Goal: Task Accomplishment & Management: Manage account settings

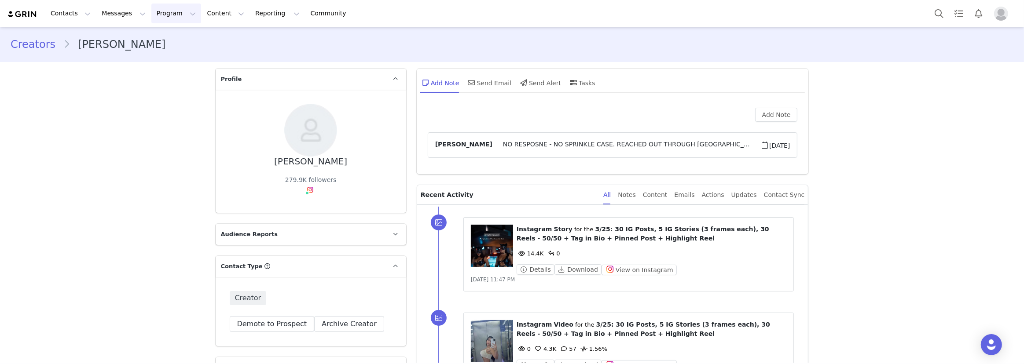
click at [170, 11] on button "Program Program" at bounding box center [176, 14] width 50 height 20
click at [172, 51] on p "Campaigns" at bounding box center [163, 55] width 34 height 9
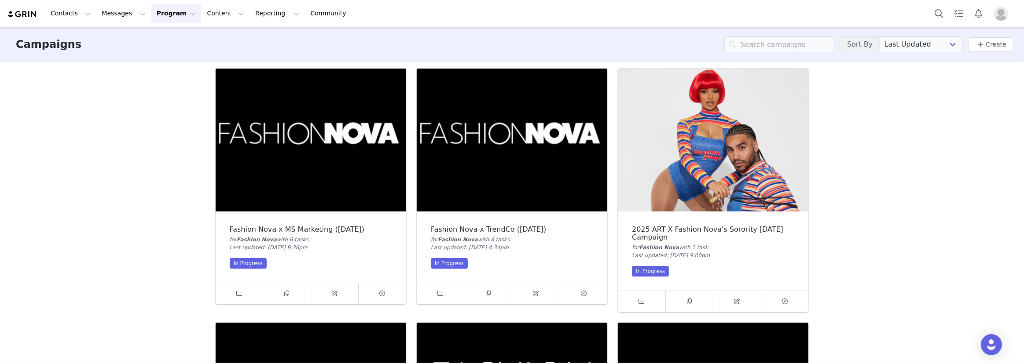
click at [497, 153] on img at bounding box center [512, 140] width 191 height 143
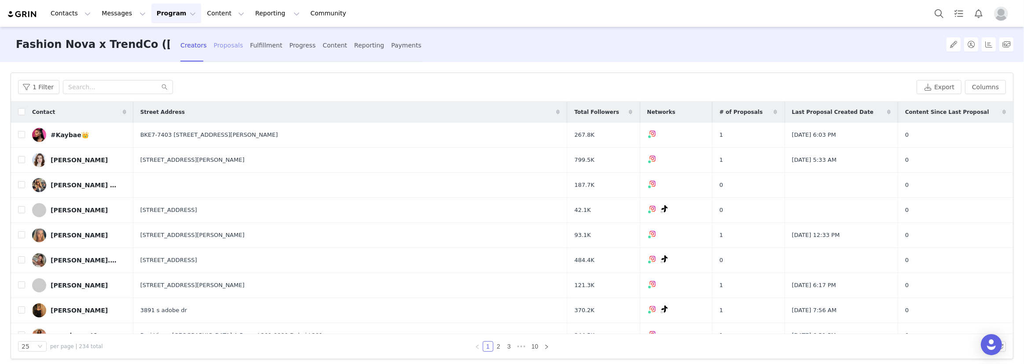
click at [220, 40] on div "Proposals" at bounding box center [228, 45] width 29 height 23
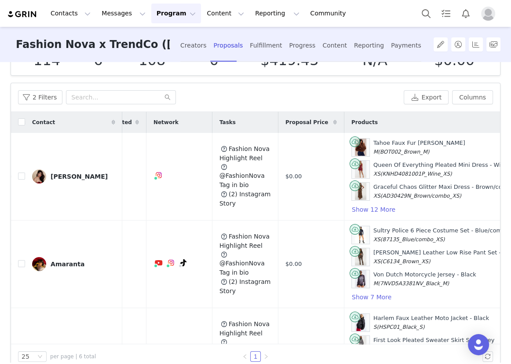
scroll to position [0, 127]
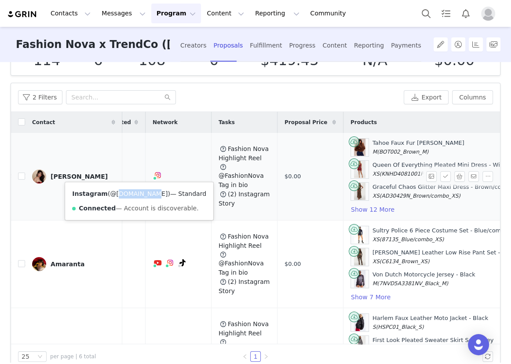
drag, startPoint x: 138, startPoint y: 192, endPoint x: 110, endPoint y: 194, distance: 27.8
click at [110, 194] on span "( @neslyn.ly )" at bounding box center [139, 193] width 62 height 7
copy link "neslyn.ly"
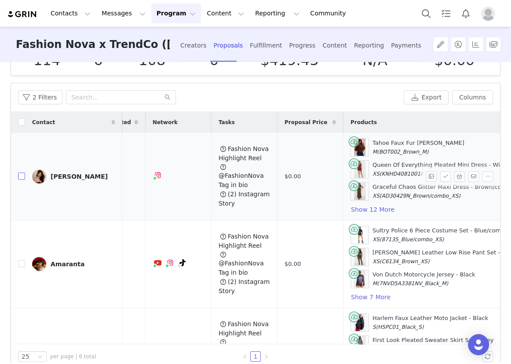
drag, startPoint x: 18, startPoint y: 177, endPoint x: 366, endPoint y: 176, distance: 348.0
click at [18, 177] on input "checkbox" at bounding box center [21, 175] width 7 height 7
checkbox input "true"
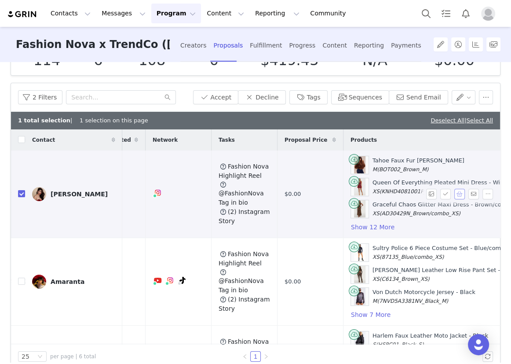
click at [454, 192] on button "button" at bounding box center [459, 194] width 11 height 11
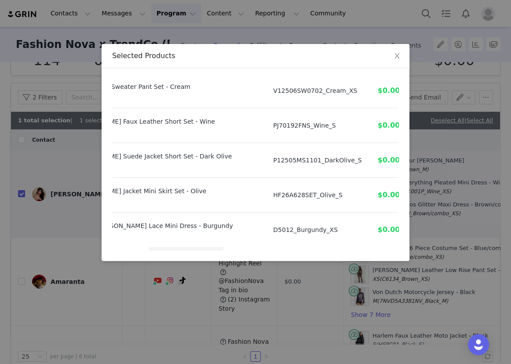
scroll to position [388, 70]
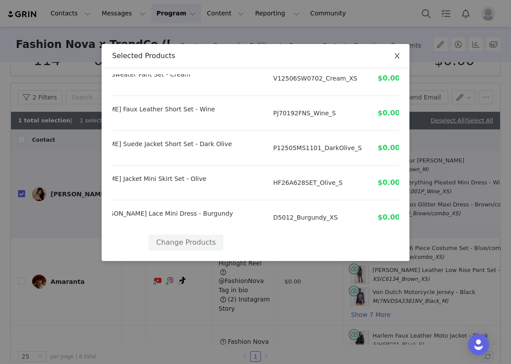
click at [393, 52] on span "Close" at bounding box center [397, 56] width 25 height 25
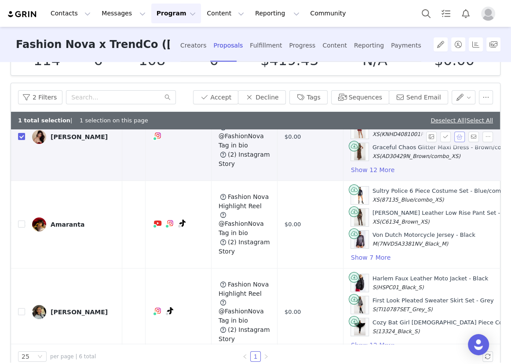
scroll to position [80, 127]
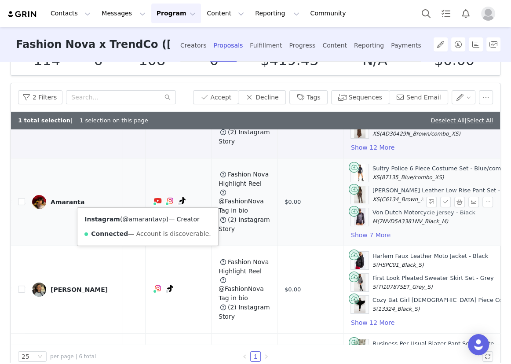
drag, startPoint x: 158, startPoint y: 221, endPoint x: 125, endPoint y: 220, distance: 33.0
click at [125, 220] on span "( @amarantavp )" at bounding box center [144, 219] width 48 height 7
copy link "amarantavp"
click at [21, 199] on input "checkbox" at bounding box center [21, 201] width 7 height 7
checkbox input "true"
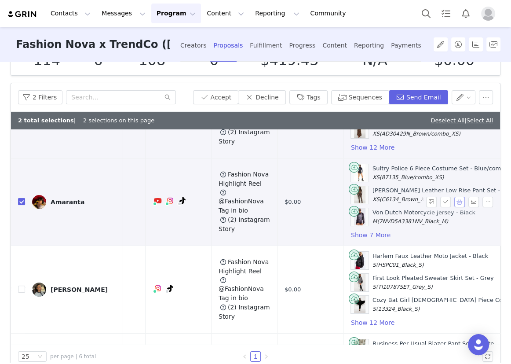
click at [454, 202] on button "button" at bounding box center [459, 202] width 11 height 11
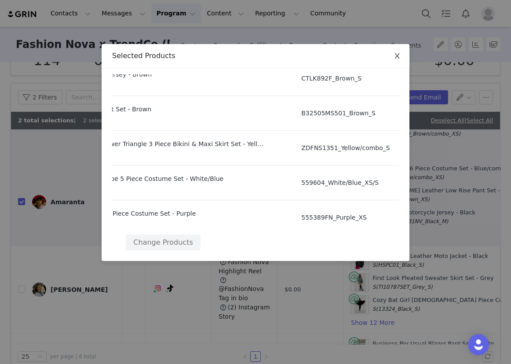
scroll to position [215, 92]
click at [397, 50] on span "Close" at bounding box center [397, 56] width 25 height 25
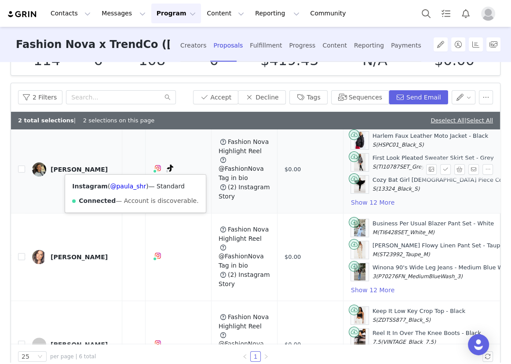
scroll to position [160, 127]
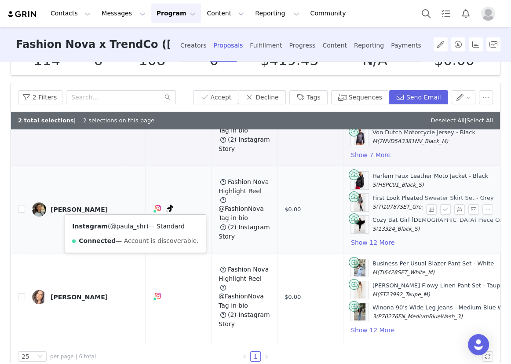
drag, startPoint x: 140, startPoint y: 227, endPoint x: 113, endPoint y: 225, distance: 26.9
click at [113, 225] on span "( @paula_shr )" at bounding box center [128, 226] width 41 height 7
copy link "paula_shr"
drag, startPoint x: 22, startPoint y: 208, endPoint x: 376, endPoint y: 206, distance: 354.2
click at [22, 208] on input "checkbox" at bounding box center [21, 208] width 7 height 7
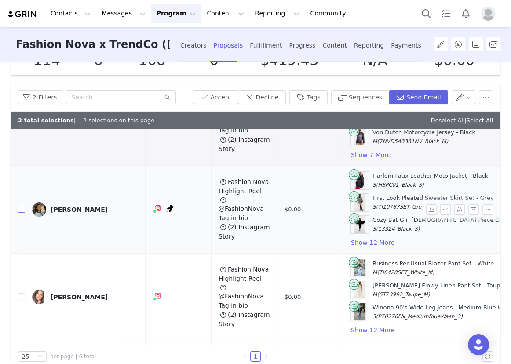
checkbox input "true"
click at [454, 209] on button "button" at bounding box center [459, 209] width 11 height 11
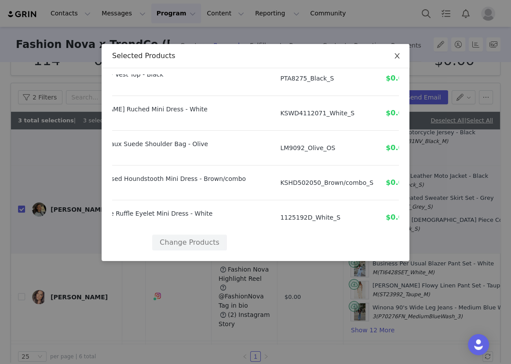
scroll to position [388, 66]
click at [390, 60] on span "Close" at bounding box center [397, 56] width 25 height 25
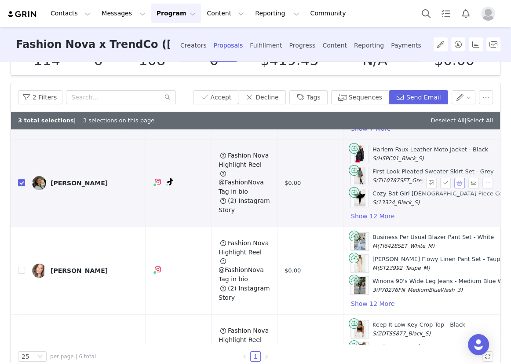
scroll to position [240, 127]
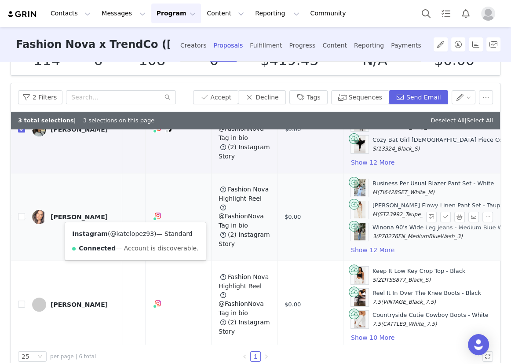
drag, startPoint x: 147, startPoint y: 234, endPoint x: 112, endPoint y: 236, distance: 35.7
click at [112, 236] on span "( @katelopez93 )" at bounding box center [132, 233] width 49 height 7
copy link "katelopez93"
click at [22, 215] on input "checkbox" at bounding box center [21, 216] width 7 height 7
checkbox input "true"
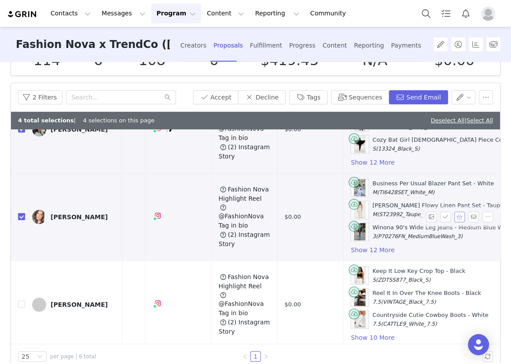
click at [454, 215] on button "button" at bounding box center [459, 217] width 11 height 11
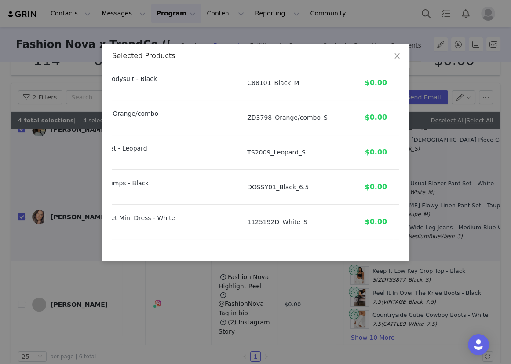
scroll to position [388, 103]
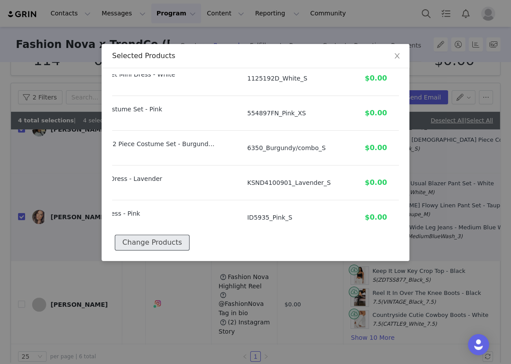
click at [170, 235] on button "Change Products" at bounding box center [152, 243] width 74 height 16
select select "7816348"
select select "26641491"
select select "2634704"
select select "1886699"
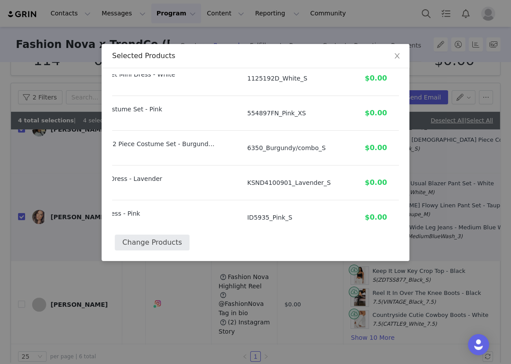
select select "26376988"
select select "25663596"
select select "27149510"
select select "21801667"
select select "23022130"
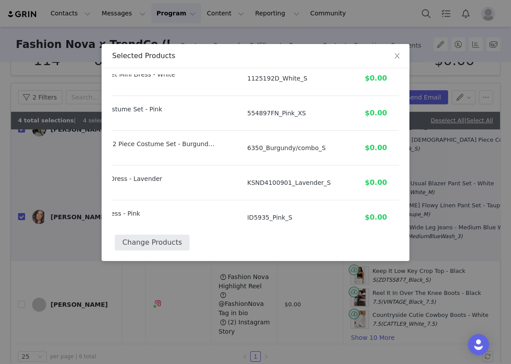
select select "11687165"
select select "28116889"
select select "26915135"
select select "23935636"
select select "26765846"
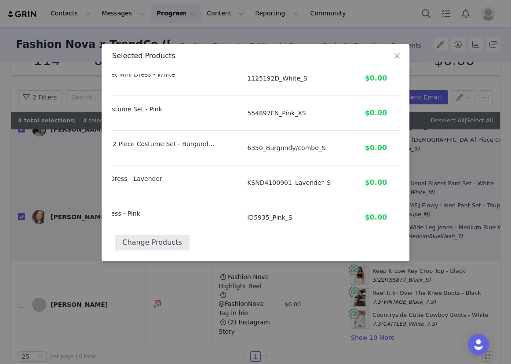
select select "26266629"
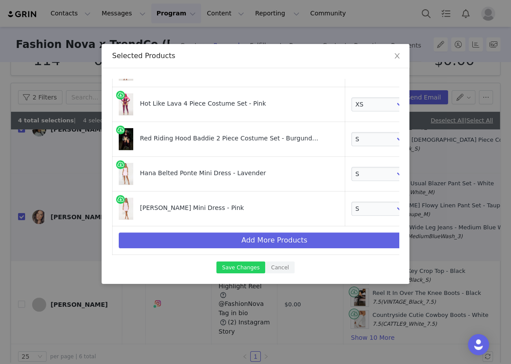
scroll to position [402, 18]
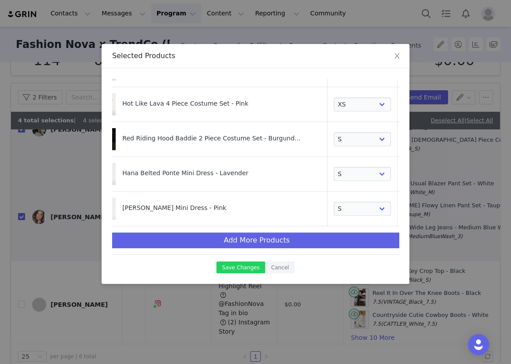
click at [404, 136] on link at bounding box center [408, 140] width 9 height 9
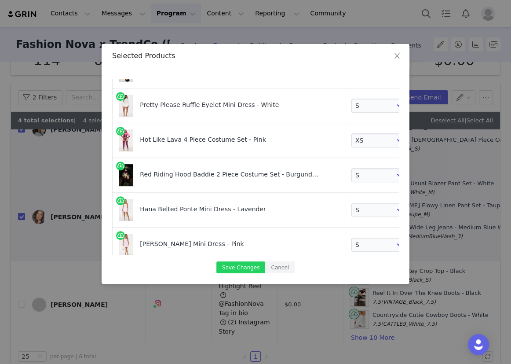
select select "26765846"
select select "26266629"
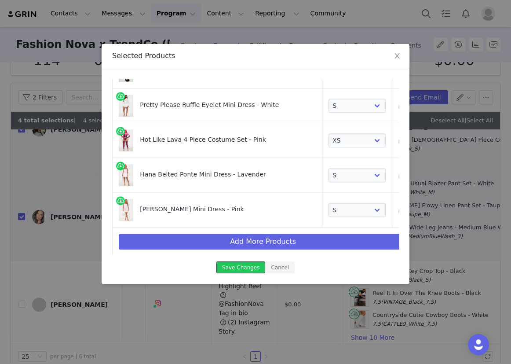
click at [247, 269] on button "Save Changes" at bounding box center [240, 267] width 49 height 12
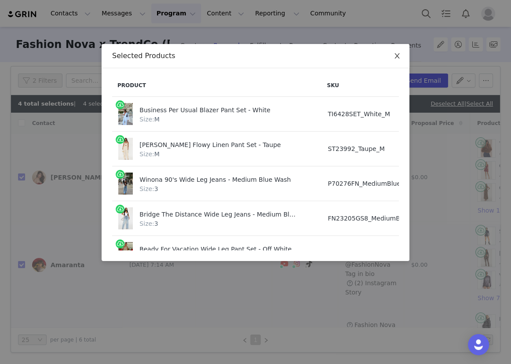
scroll to position [56, 0]
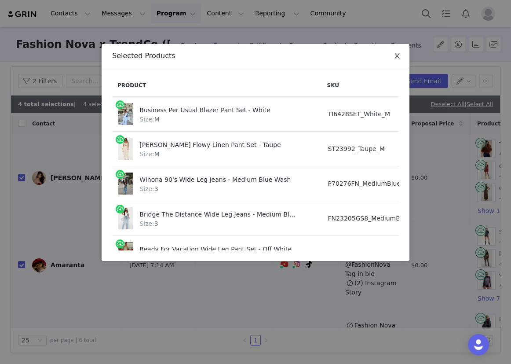
click at [396, 55] on icon "icon: close" at bounding box center [397, 55] width 5 height 5
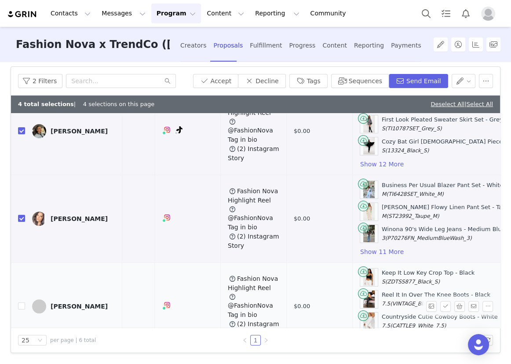
scroll to position [336, 117]
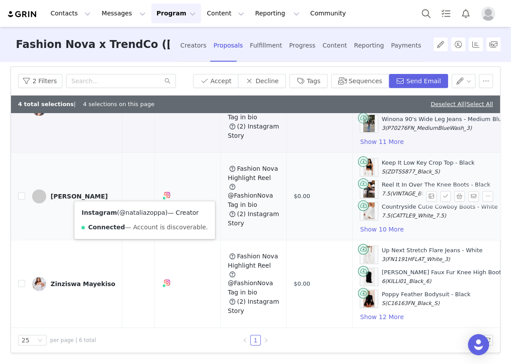
drag, startPoint x: 158, startPoint y: 209, endPoint x: 122, endPoint y: 208, distance: 36.5
click at [122, 209] on span "( @nataliazoppa )" at bounding box center [142, 212] width 51 height 7
copy link "nataliazoppa"
drag, startPoint x: 19, startPoint y: 191, endPoint x: 169, endPoint y: 166, distance: 151.7
click at [19, 192] on input "checkbox" at bounding box center [21, 195] width 7 height 7
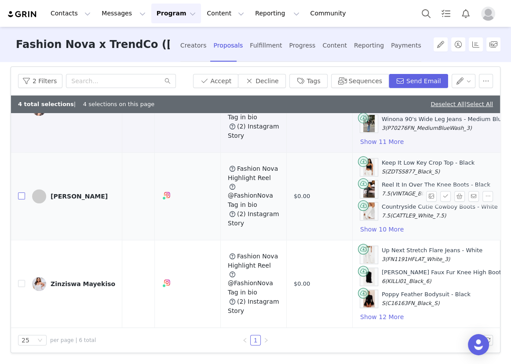
checkbox input "true"
click at [454, 191] on button "button" at bounding box center [459, 196] width 11 height 11
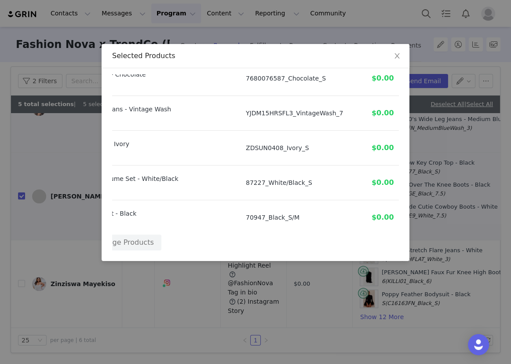
scroll to position [319, 132]
click at [394, 53] on icon "icon: close" at bounding box center [397, 55] width 7 height 7
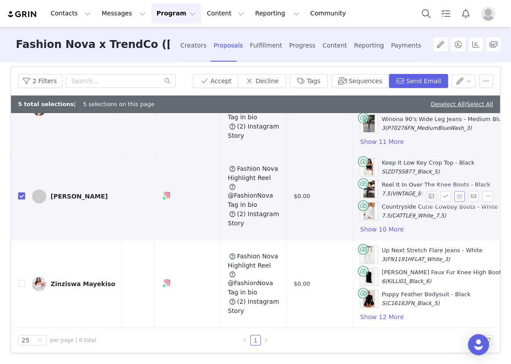
scroll to position [56, 0]
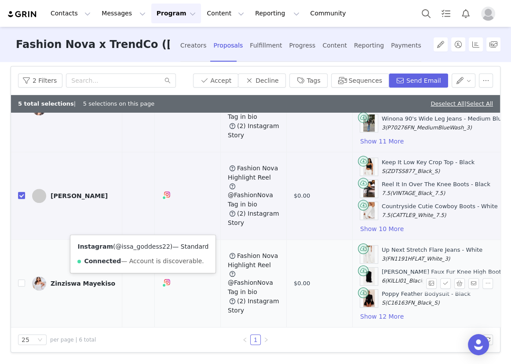
drag, startPoint x: 162, startPoint y: 242, endPoint x: 118, endPoint y: 242, distance: 44.0
click at [118, 243] on span "( @issa_goddess22 )" at bounding box center [142, 246] width 59 height 7
copy link "issa_goddess22"
drag, startPoint x: 22, startPoint y: 278, endPoint x: 462, endPoint y: 264, distance: 439.7
click at [22, 279] on input "checkbox" at bounding box center [21, 282] width 7 height 7
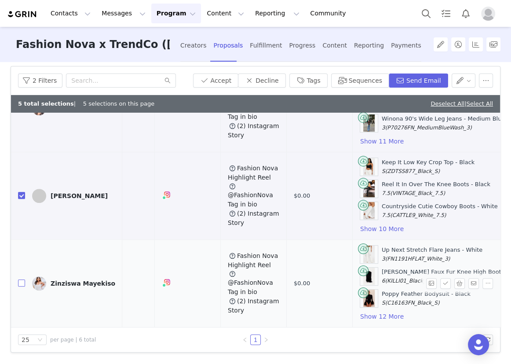
checkbox input "true"
click at [454, 278] on button "button" at bounding box center [459, 283] width 11 height 11
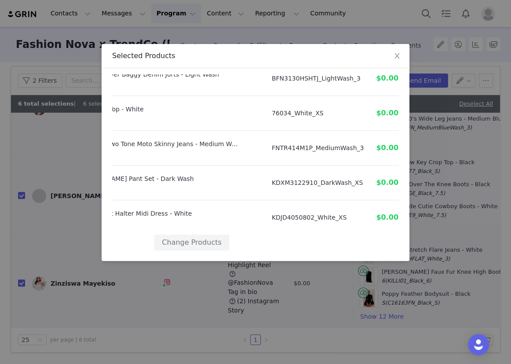
scroll to position [388, 64]
click at [390, 66] on span "Close" at bounding box center [397, 56] width 25 height 25
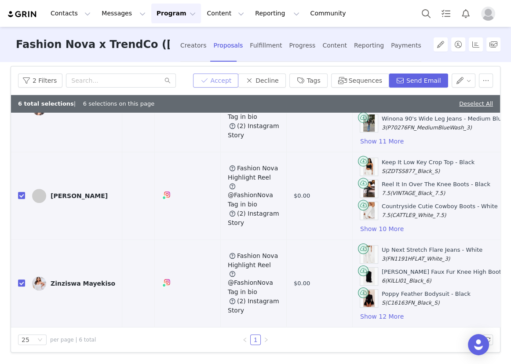
click at [231, 74] on button "Accept" at bounding box center [216, 80] width 46 height 14
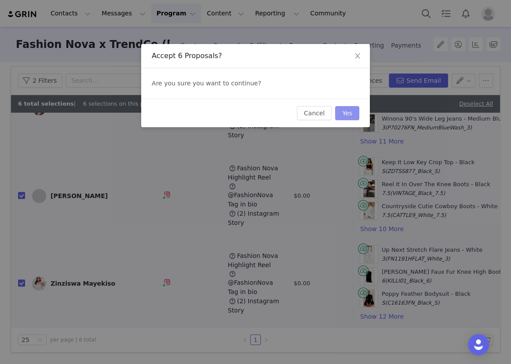
click at [355, 111] on button "Yes" at bounding box center [347, 113] width 24 height 14
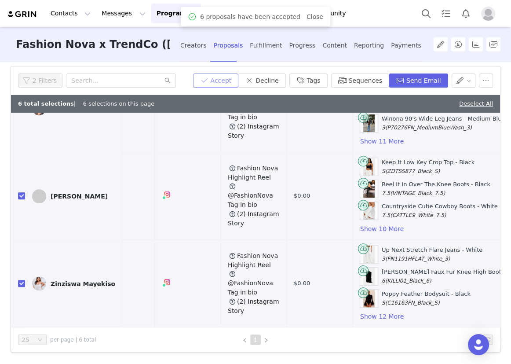
scroll to position [0, 0]
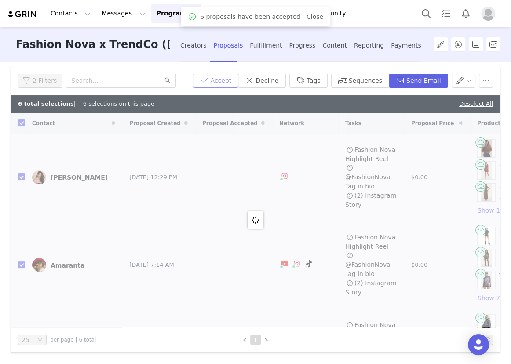
checkbox input "false"
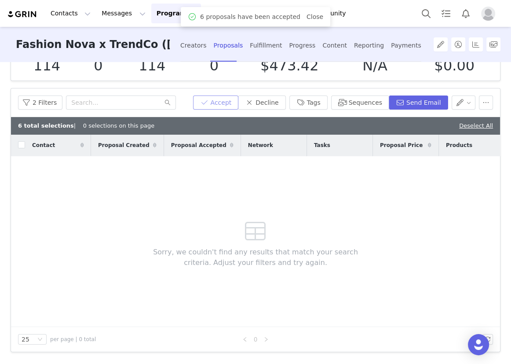
scroll to position [33, 0]
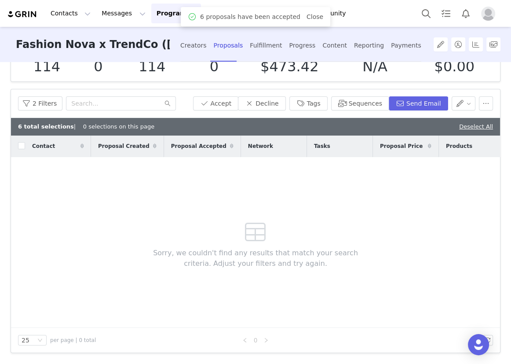
click at [251, 46] on div "Fulfillment" at bounding box center [266, 45] width 32 height 23
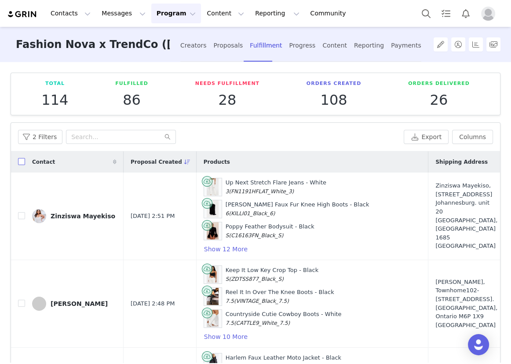
scroll to position [40, 0]
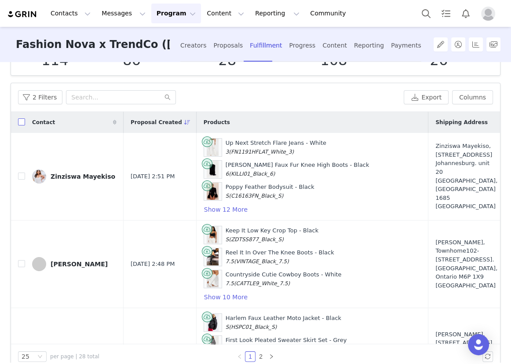
click at [21, 124] on input "checkbox" at bounding box center [21, 121] width 7 height 7
checkbox input "true"
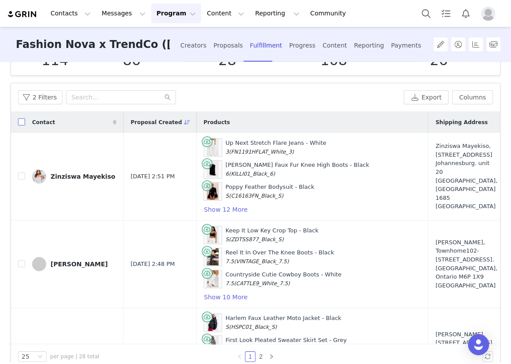
checkbox input "true"
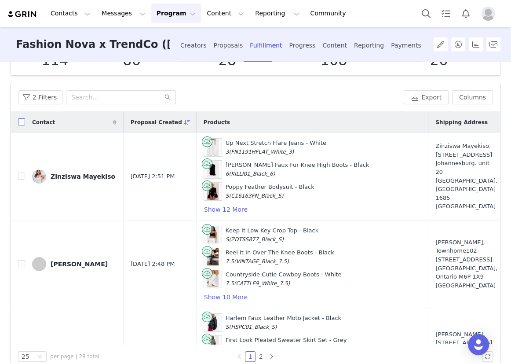
checkbox input "true"
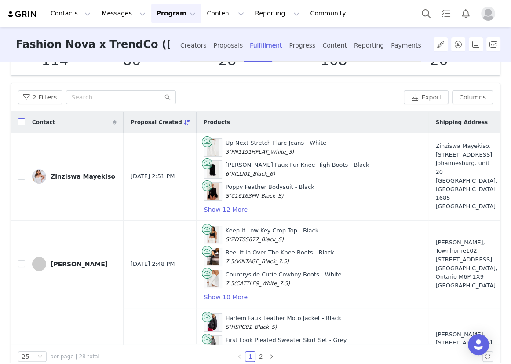
checkbox input "true"
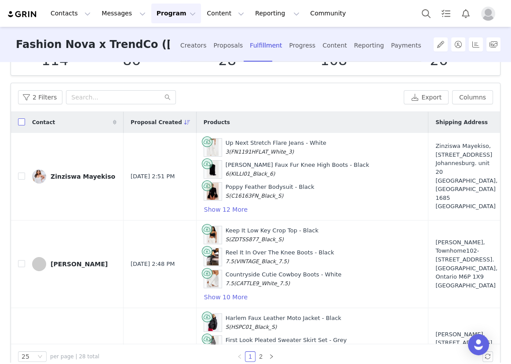
checkbox input "true"
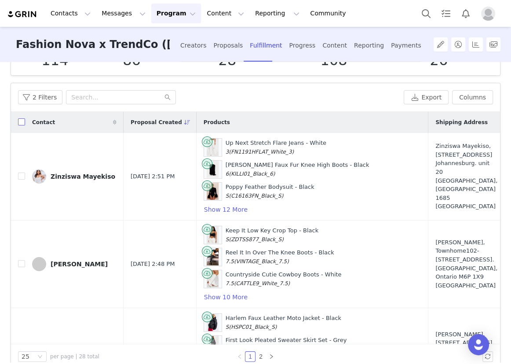
checkbox input "true"
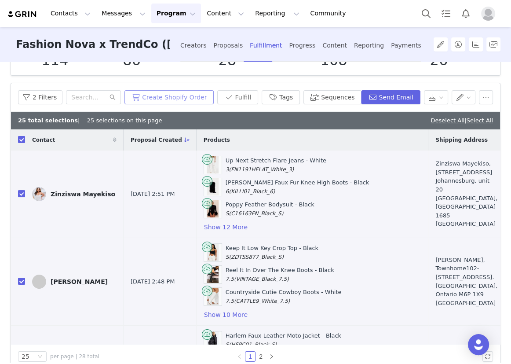
click at [196, 97] on button "Create Shopify Order" at bounding box center [169, 97] width 89 height 14
click at [231, 37] on div "Proposals" at bounding box center [228, 45] width 29 height 23
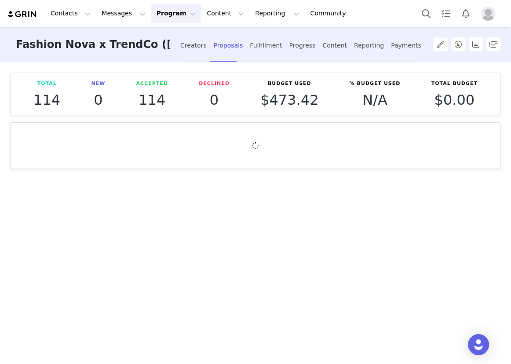
click at [173, 6] on button "Program Program" at bounding box center [176, 14] width 50 height 20
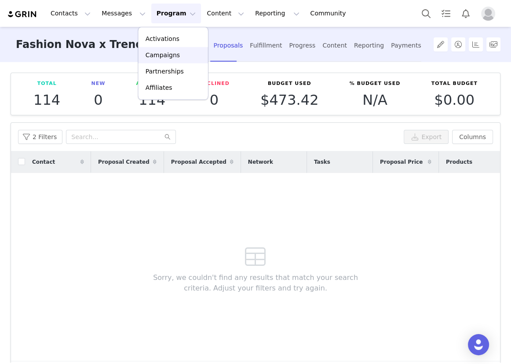
click at [179, 54] on div "Campaigns" at bounding box center [173, 55] width 59 height 9
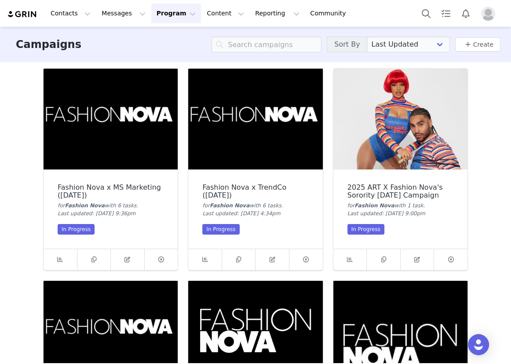
click at [129, 137] on img at bounding box center [111, 119] width 134 height 101
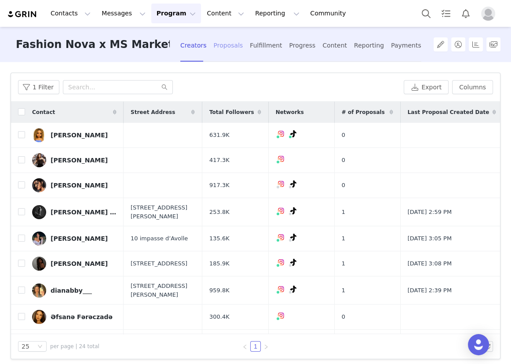
click at [226, 42] on div "Proposals" at bounding box center [228, 45] width 29 height 23
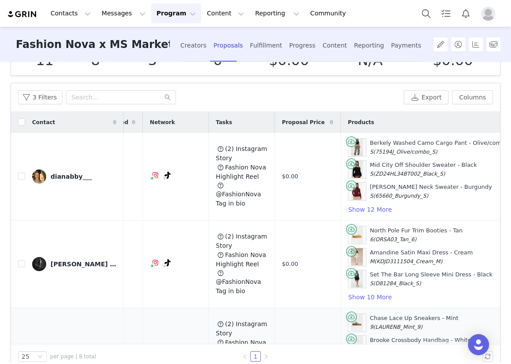
scroll to position [0, 134]
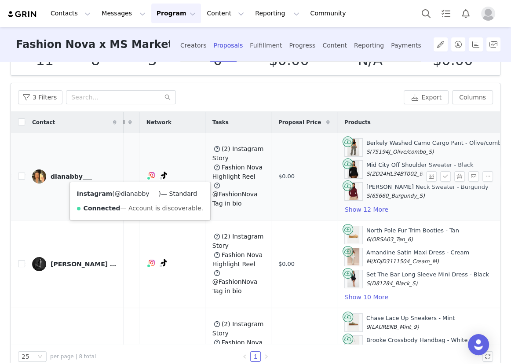
drag, startPoint x: 151, startPoint y: 196, endPoint x: 117, endPoint y: 195, distance: 33.9
click at [117, 195] on span "( @dianabby___ )" at bounding box center [136, 193] width 49 height 7
copy link "dianabby___"
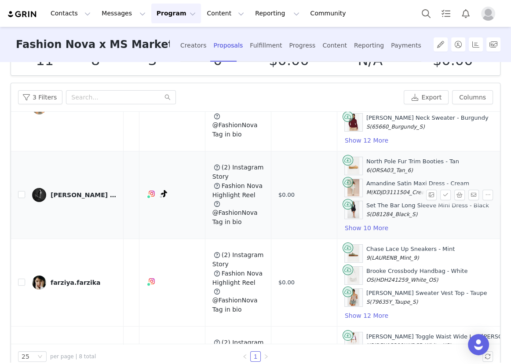
scroll to position [80, 134]
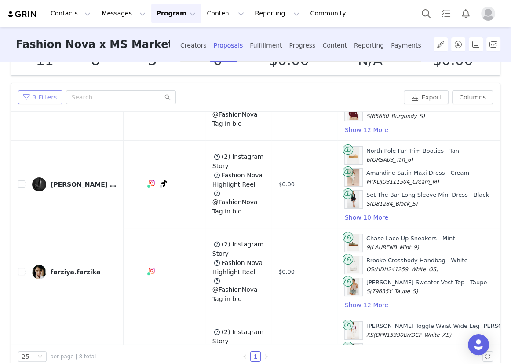
click at [37, 88] on div "3 Filters Export Columns" at bounding box center [255, 97] width 489 height 29
click at [42, 98] on button "3 Filters" at bounding box center [40, 97] width 44 height 14
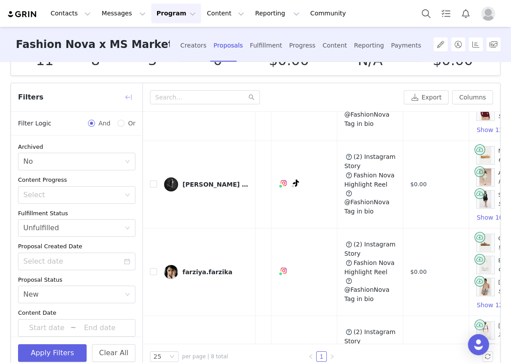
click at [129, 95] on button "button" at bounding box center [128, 97] width 14 height 14
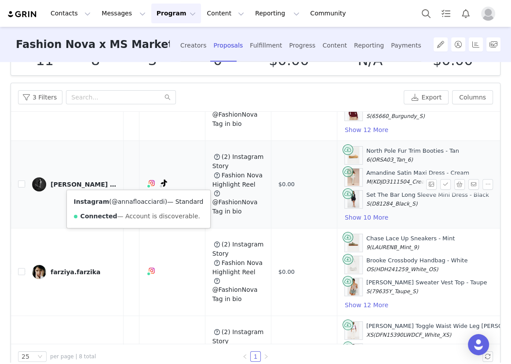
drag, startPoint x: 156, startPoint y: 202, endPoint x: 114, endPoint y: 200, distance: 42.3
click at [114, 200] on span "( @annafloacciardi )" at bounding box center [138, 201] width 58 height 7
copy link "annafloacciardi"
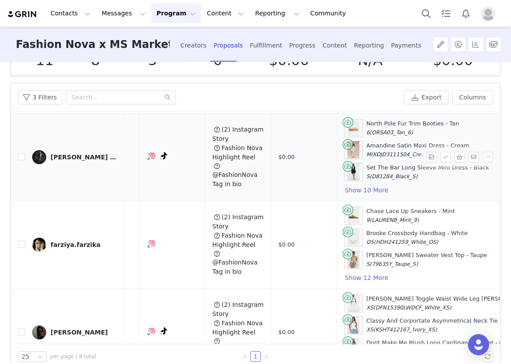
scroll to position [120, 134]
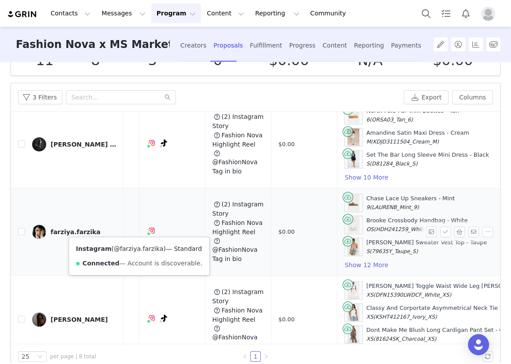
drag, startPoint x: 154, startPoint y: 247, endPoint x: 117, endPoint y: 247, distance: 37.8
click at [117, 247] on span "( @farziya.farzika )" at bounding box center [138, 248] width 55 height 7
copy link "farziya.farzika"
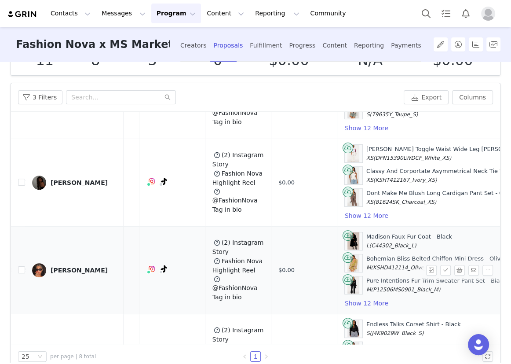
scroll to position [360, 134]
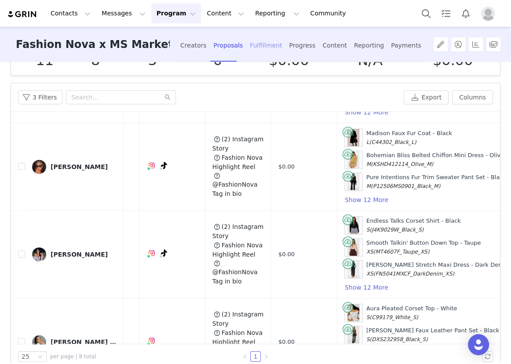
click at [264, 40] on div "Fulfillment" at bounding box center [266, 45] width 32 height 23
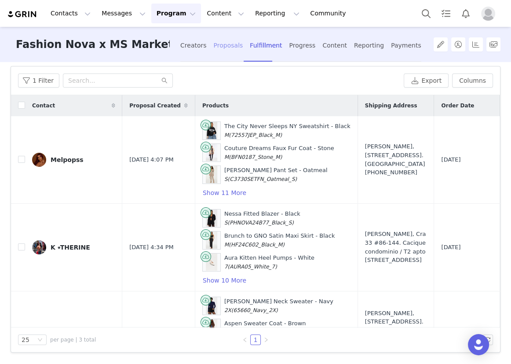
click at [224, 45] on div "Proposals" at bounding box center [228, 45] width 29 height 23
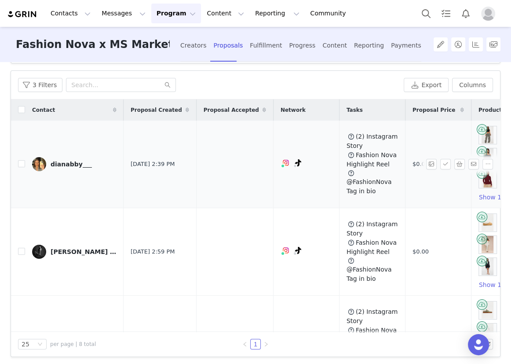
scroll to position [56, 0]
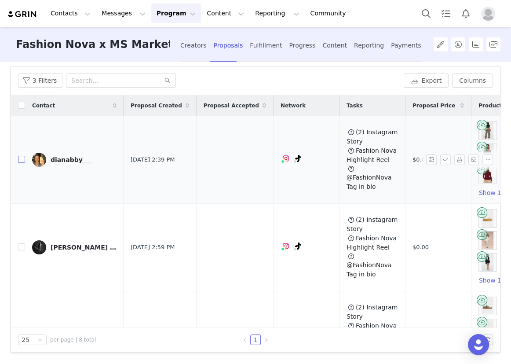
click at [18, 160] on input "checkbox" at bounding box center [21, 159] width 7 height 7
checkbox input "true"
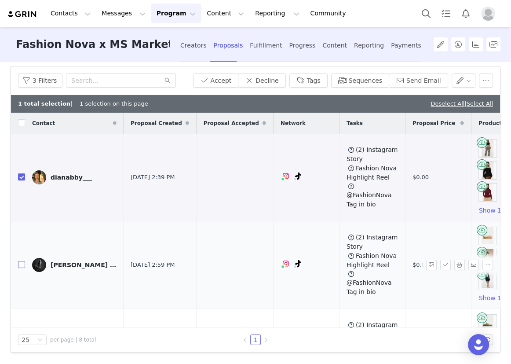
click at [22, 262] on input "checkbox" at bounding box center [21, 264] width 7 height 7
checkbox input "true"
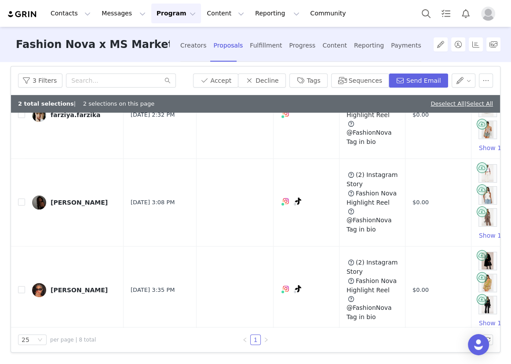
scroll to position [240, 0]
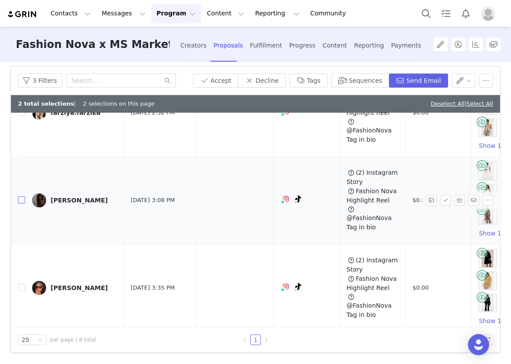
click at [24, 199] on input "checkbox" at bounding box center [21, 199] width 7 height 7
checkbox input "true"
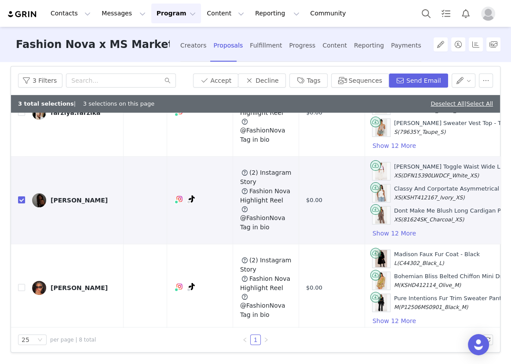
scroll to position [240, 98]
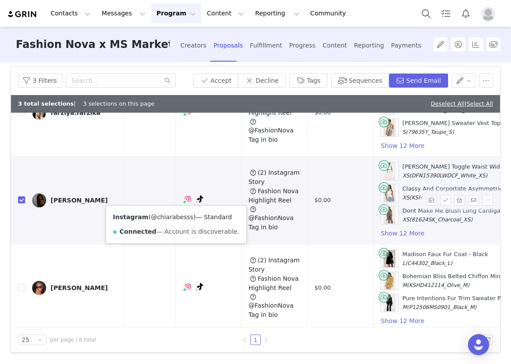
drag, startPoint x: 186, startPoint y: 220, endPoint x: 151, endPoint y: 218, distance: 34.8
click at [151, 218] on span "( @chiarabesss )" at bounding box center [172, 216] width 48 height 7
copy link "chiarabesss"
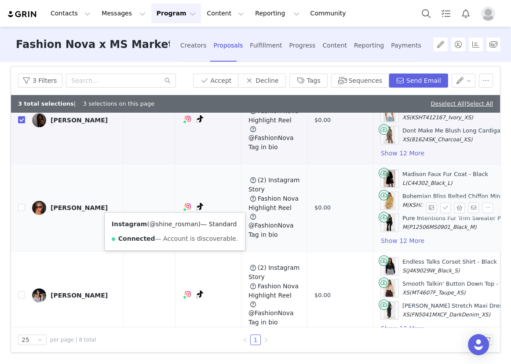
drag, startPoint x: 191, startPoint y: 226, endPoint x: 152, endPoint y: 225, distance: 38.7
click at [152, 225] on span "( @shine_rosman )" at bounding box center [174, 223] width 54 height 7
click at [21, 206] on input "checkbox" at bounding box center [21, 207] width 7 height 7
checkbox input "true"
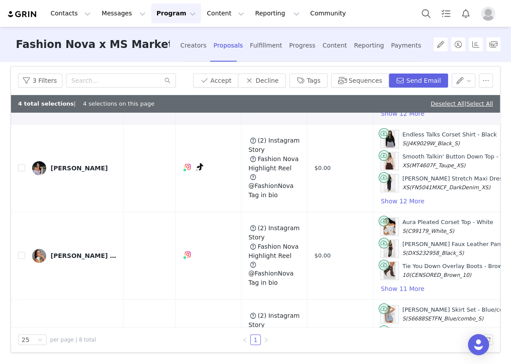
scroll to position [480, 98]
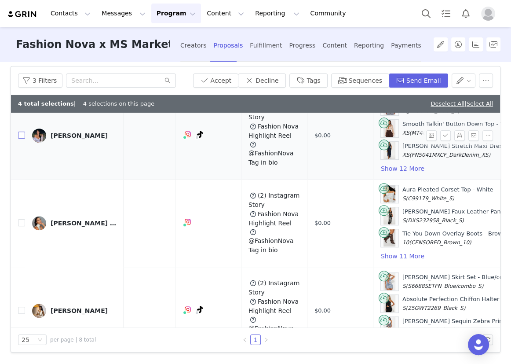
click at [22, 132] on input "checkbox" at bounding box center [21, 135] width 7 height 7
checkbox input "true"
click at [20, 220] on input "checkbox" at bounding box center [21, 222] width 7 height 7
checkbox input "true"
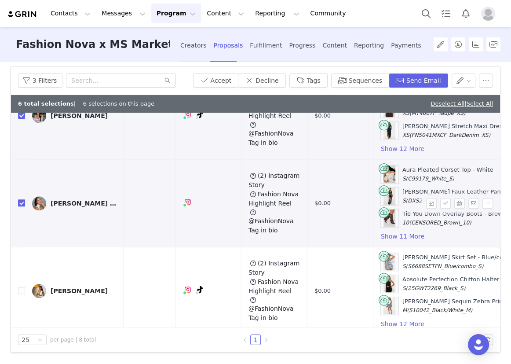
scroll to position [510, 98]
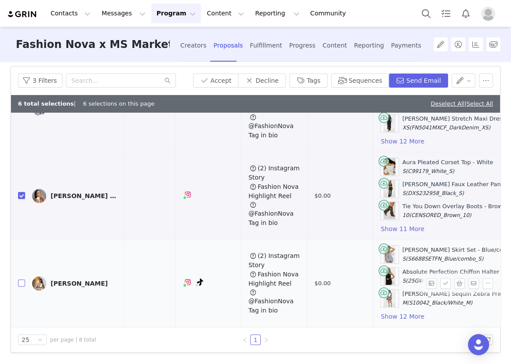
click at [23, 279] on input "checkbox" at bounding box center [21, 282] width 7 height 7
checkbox input "true"
click at [229, 81] on button "Accept" at bounding box center [216, 80] width 46 height 14
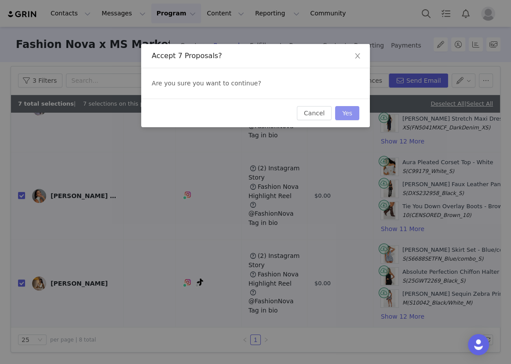
click at [345, 114] on button "Yes" at bounding box center [347, 113] width 24 height 14
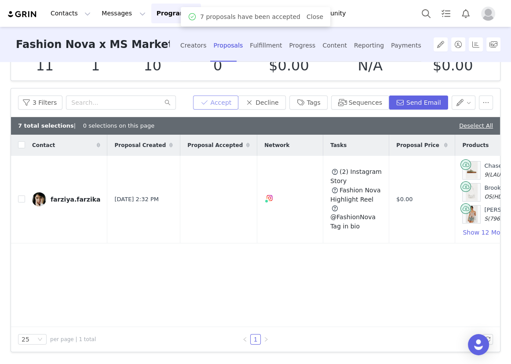
scroll to position [33, 0]
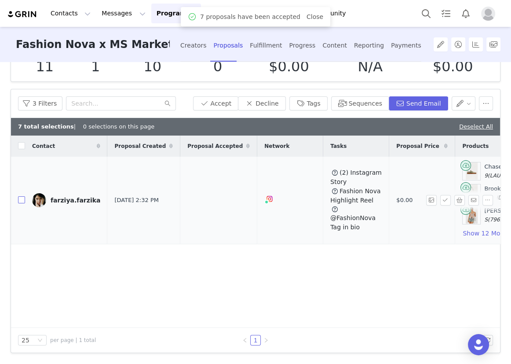
click at [22, 198] on input "checkbox" at bounding box center [21, 199] width 7 height 7
checkbox input "true"
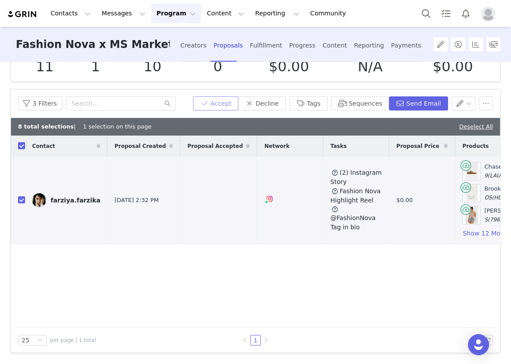
click at [239, 100] on button "Accept" at bounding box center [216, 103] width 46 height 14
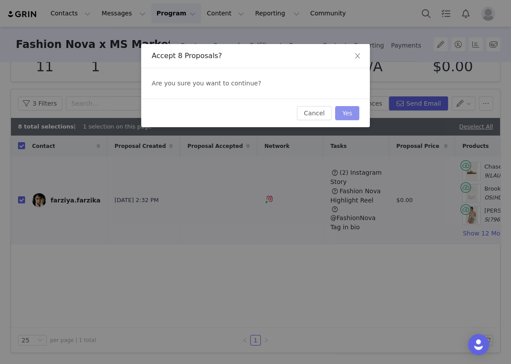
click at [342, 111] on button "Yes" at bounding box center [347, 113] width 24 height 14
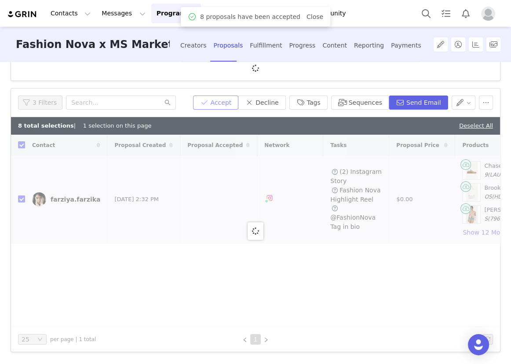
scroll to position [17, 0]
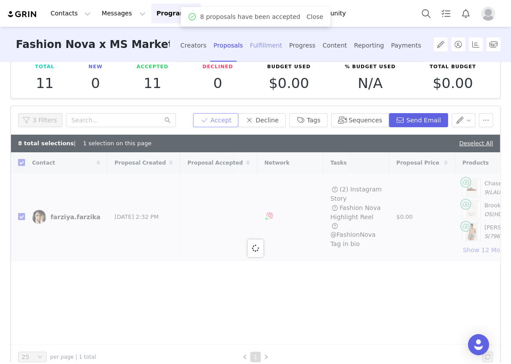
checkbox input "false"
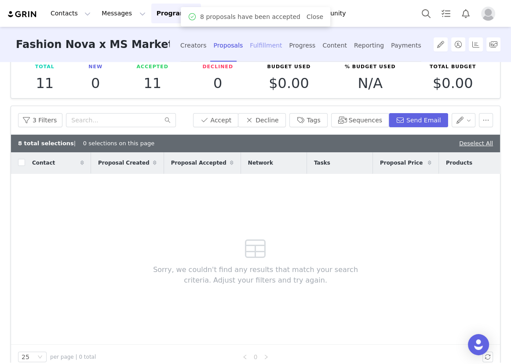
click at [253, 44] on div "Fulfillment" at bounding box center [266, 45] width 32 height 23
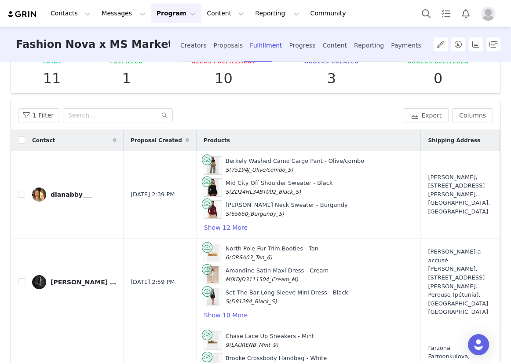
scroll to position [40, 0]
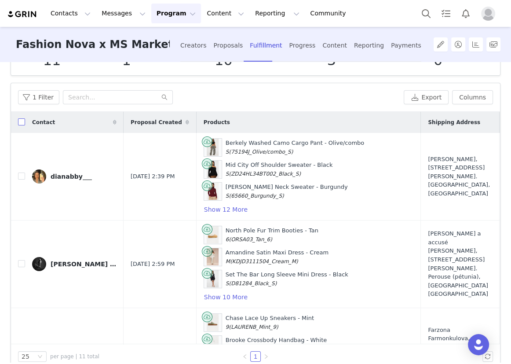
click at [22, 120] on input "checkbox" at bounding box center [21, 121] width 7 height 7
checkbox input "true"
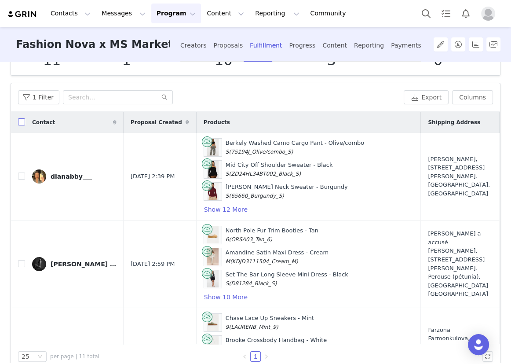
checkbox input "true"
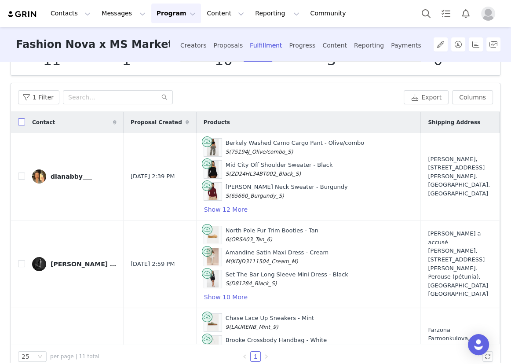
checkbox input "true"
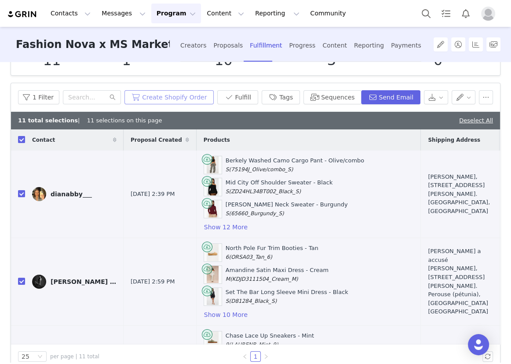
click at [194, 93] on button "Create Shopify Order" at bounding box center [169, 97] width 89 height 14
click at [227, 47] on div "Proposals" at bounding box center [228, 45] width 29 height 23
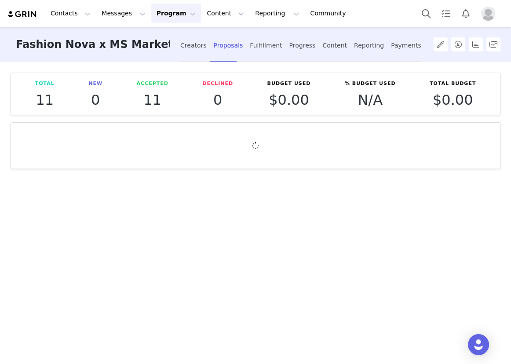
click at [171, 7] on button "Program Program" at bounding box center [176, 14] width 50 height 20
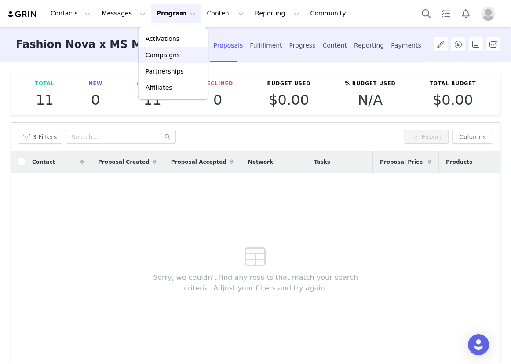
click at [169, 57] on p "Campaigns" at bounding box center [163, 55] width 34 height 9
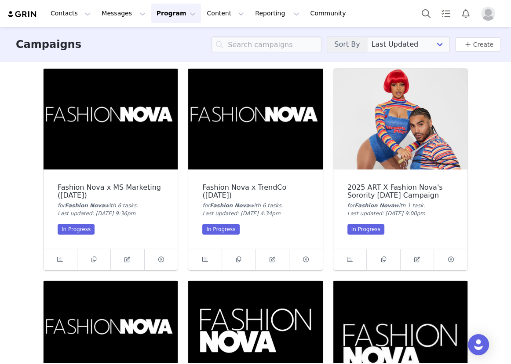
click at [237, 101] on img at bounding box center [255, 119] width 134 height 101
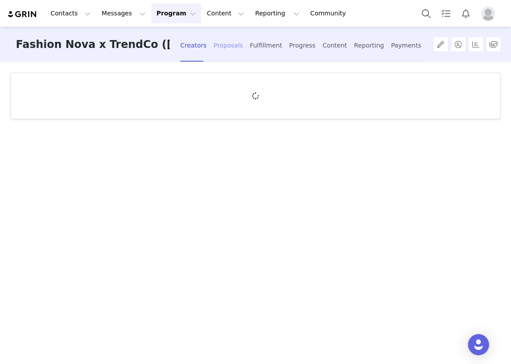
click at [218, 44] on div "Proposals" at bounding box center [228, 45] width 29 height 23
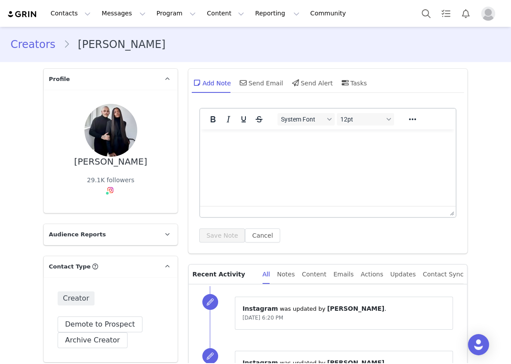
scroll to position [40, 0]
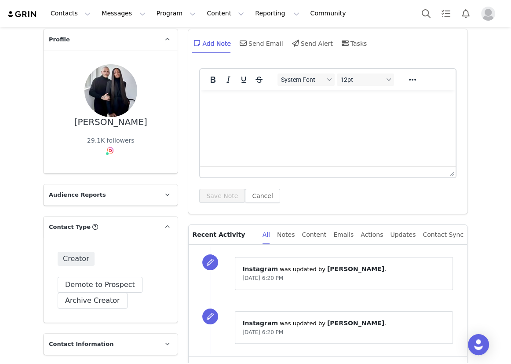
click at [237, 107] on html at bounding box center [328, 102] width 256 height 24
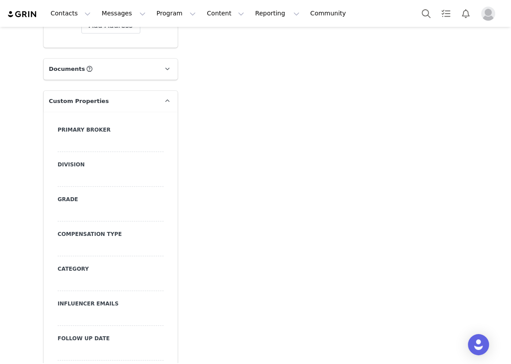
scroll to position [600, 0]
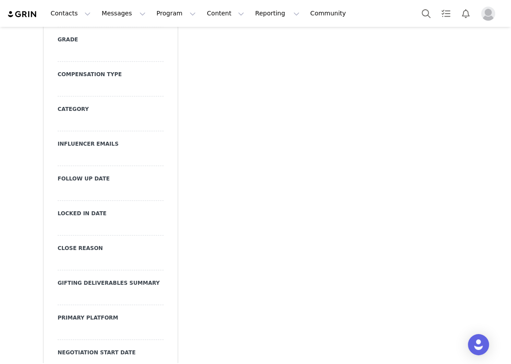
click at [86, 157] on div at bounding box center [111, 158] width 106 height 16
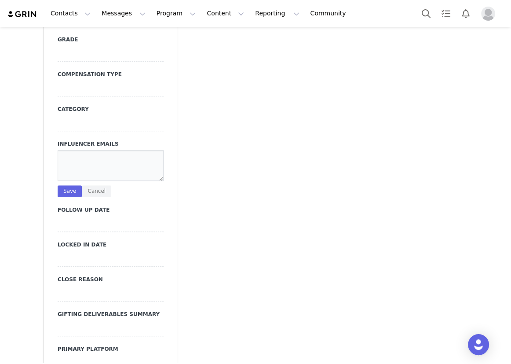
click at [86, 157] on textarea at bounding box center [111, 165] width 106 height 31
type textarea "[EMAIL_ADDRESS][DOMAIN_NAME]"
click at [70, 189] on button "Save" at bounding box center [70, 191] width 24 height 12
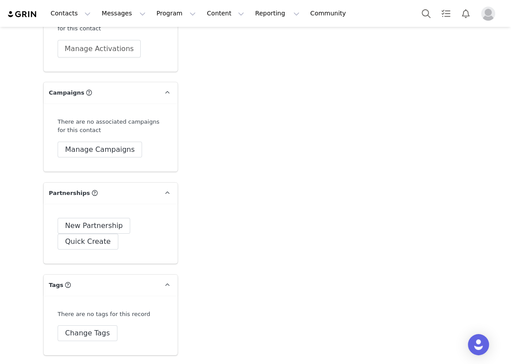
scroll to position [2400, 0]
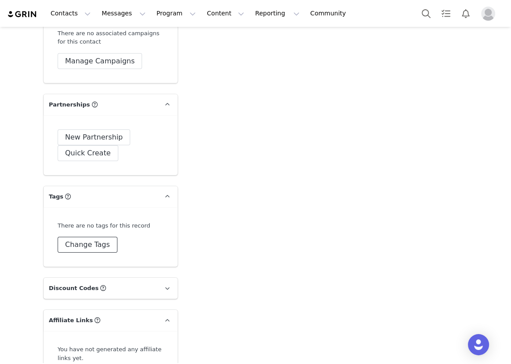
click at [85, 237] on button "Change Tags" at bounding box center [88, 245] width 60 height 16
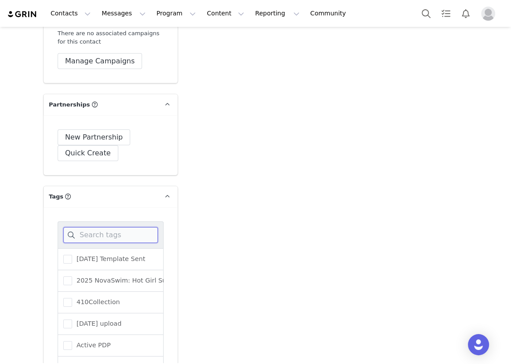
click at [88, 227] on input at bounding box center [110, 235] width 95 height 16
type input "gi"
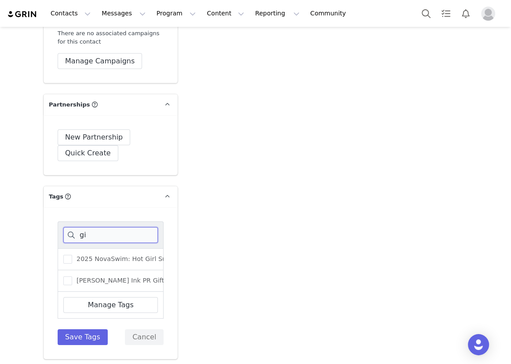
click at [88, 227] on input "gi" at bounding box center [110, 235] width 95 height 16
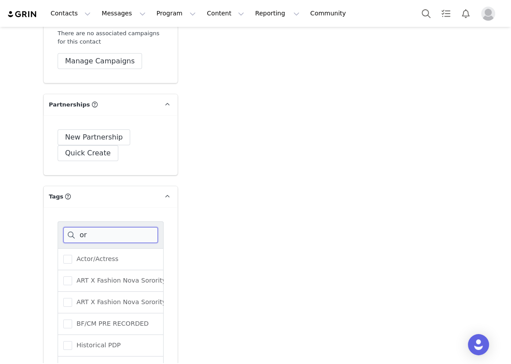
type input "o"
type input "pr"
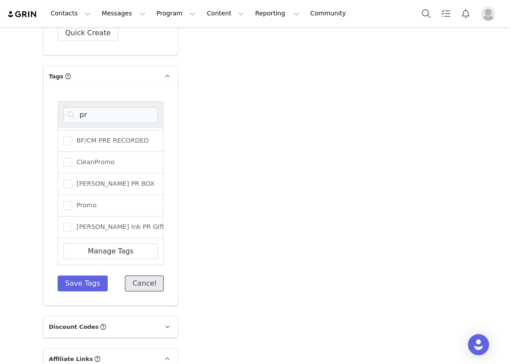
click at [154, 275] on button "Cancel" at bounding box center [144, 283] width 39 height 16
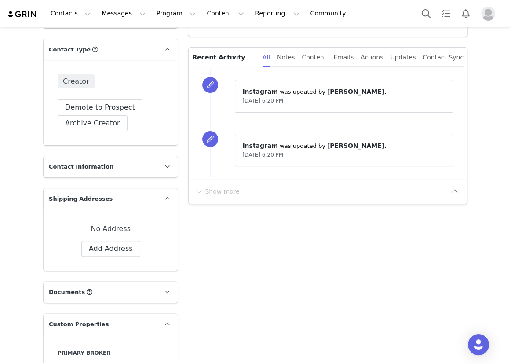
scroll to position [17, 0]
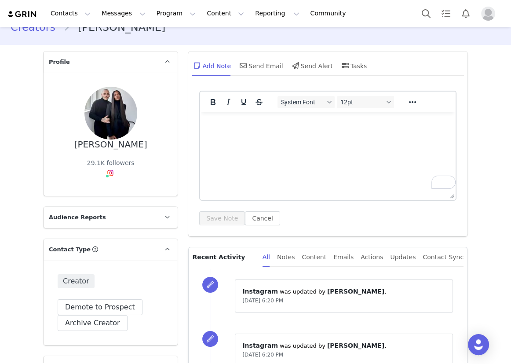
click at [231, 121] on p "To enrich screen reader interactions, please activate Accessibility in Grammarl…" at bounding box center [328, 124] width 242 height 10
click at [212, 216] on button "Save Note" at bounding box center [222, 218] width 46 height 14
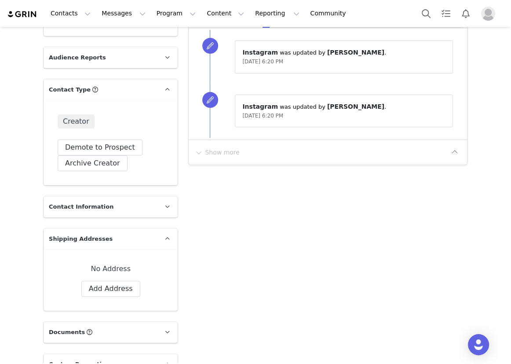
scroll to position [0, 0]
